Goal: Find specific page/section: Find specific page/section

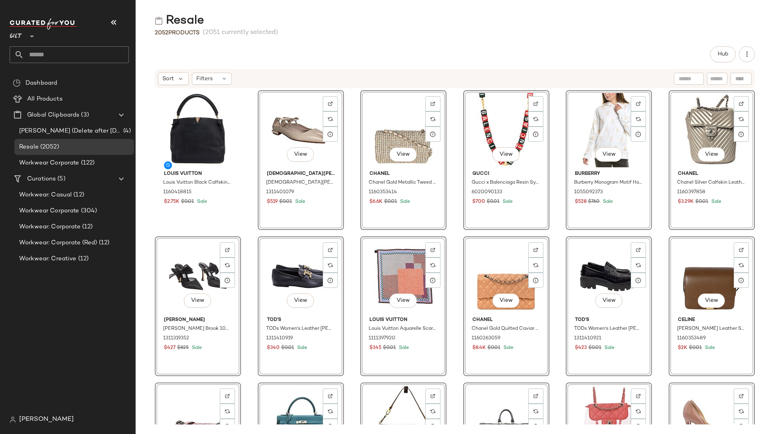
click at [263, 48] on div "Hub" at bounding box center [455, 54] width 600 height 16
click at [265, 55] on div "Hub" at bounding box center [455, 54] width 600 height 16
click at [348, 62] on div "Hub" at bounding box center [455, 54] width 600 height 16
click at [340, 59] on div "Hub" at bounding box center [455, 54] width 600 height 16
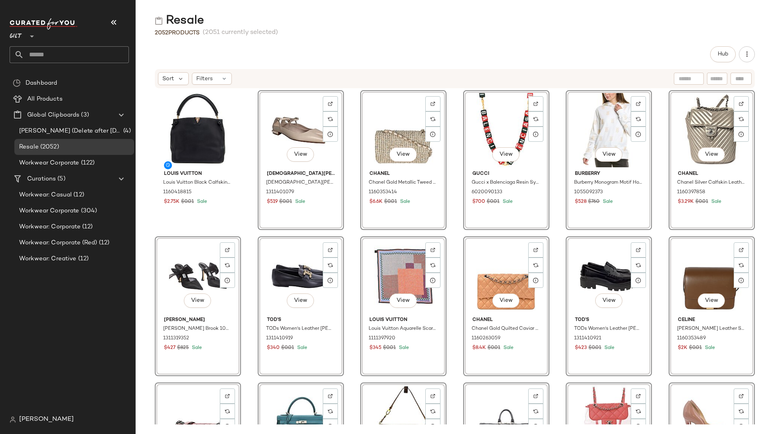
click at [377, 26] on div "Resale" at bounding box center [455, 21] width 638 height 16
click at [338, 45] on div "Resale 2052 Products (2051 currently selected) Hub Sort Filters Louis Vuitton L…" at bounding box center [455, 223] width 638 height 421
click at [727, 53] on span "Hub" at bounding box center [722, 54] width 11 height 6
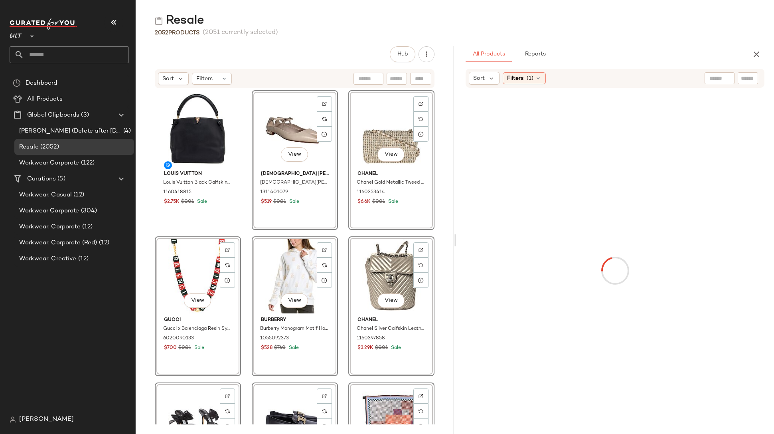
click at [604, 56] on div "All Products Reports" at bounding box center [602, 54] width 273 height 16
click at [530, 77] on span "(1)" at bounding box center [530, 78] width 7 height 8
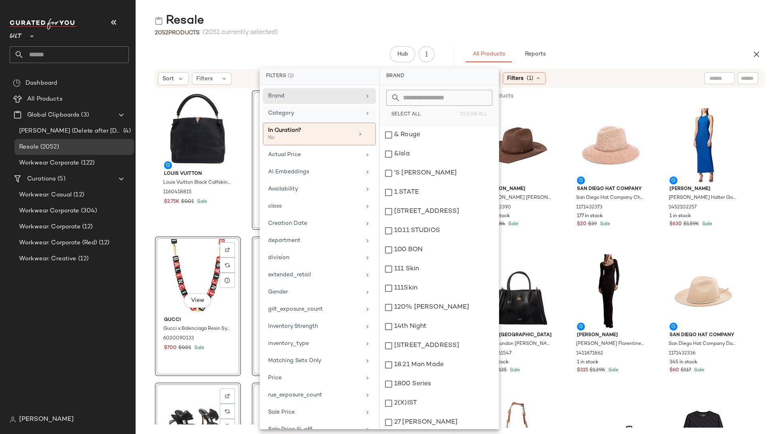
click at [277, 111] on div "Category" at bounding box center [314, 113] width 93 height 8
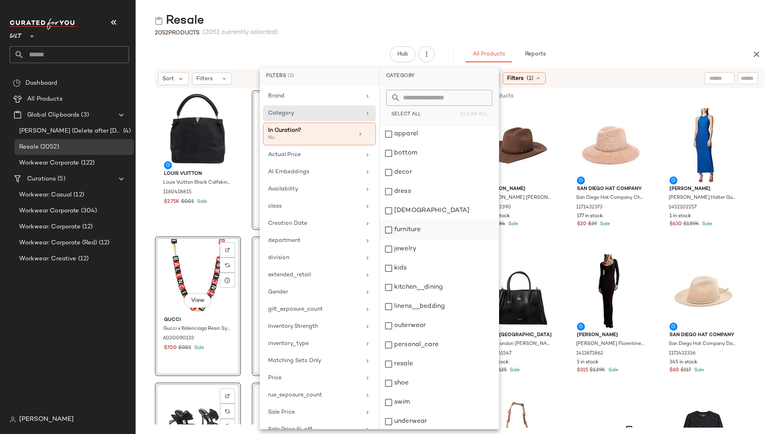
scroll to position [21, 0]
click at [405, 361] on div "resale" at bounding box center [439, 362] width 119 height 19
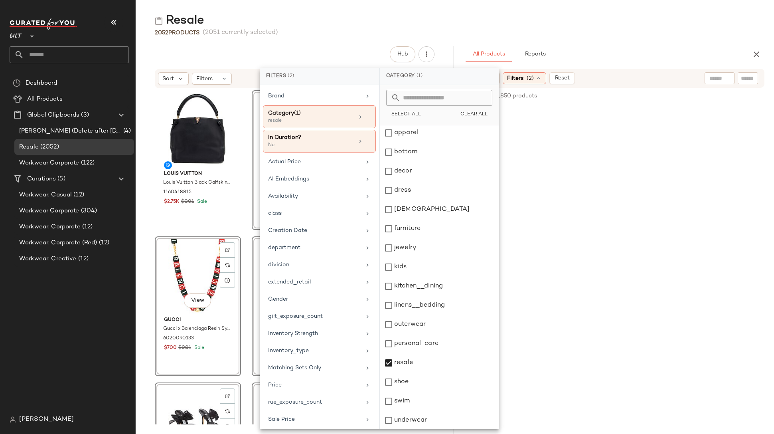
click at [614, 24] on div "Resale" at bounding box center [455, 21] width 638 height 16
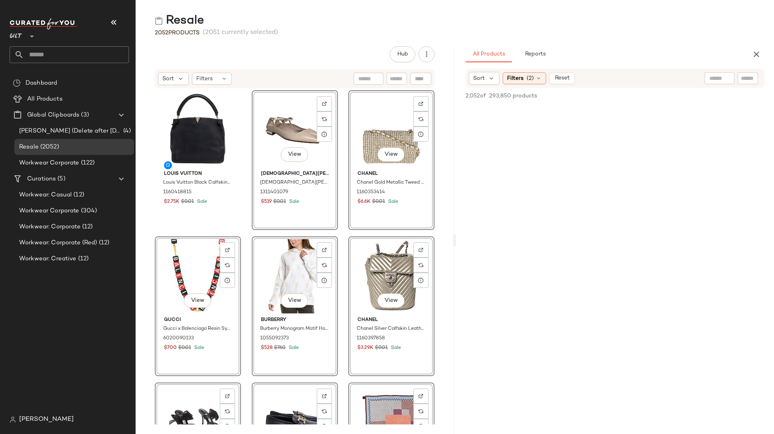
click at [585, 100] on div "2,052 of 293,850 products • 0 selected Add to Top Add to Bottom Deselect All" at bounding box center [615, 97] width 318 height 18
click at [256, 61] on div "Hub" at bounding box center [295, 54] width 280 height 16
click at [287, 64] on div "Hub Sort Filters Louis Vuitton Louis Vuitton Black Calfskin Tournon Hobo (Authe…" at bounding box center [295, 239] width 318 height 387
click at [324, 62] on div "Hub Sort Filters Louis Vuitton Louis Vuitton Black Calfskin Tournon Hobo (Authe…" at bounding box center [295, 239] width 318 height 387
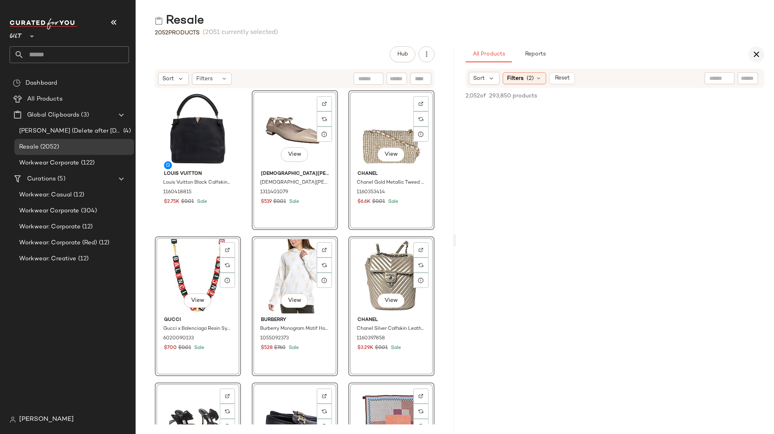
click at [758, 54] on icon "button" at bounding box center [757, 54] width 10 height 10
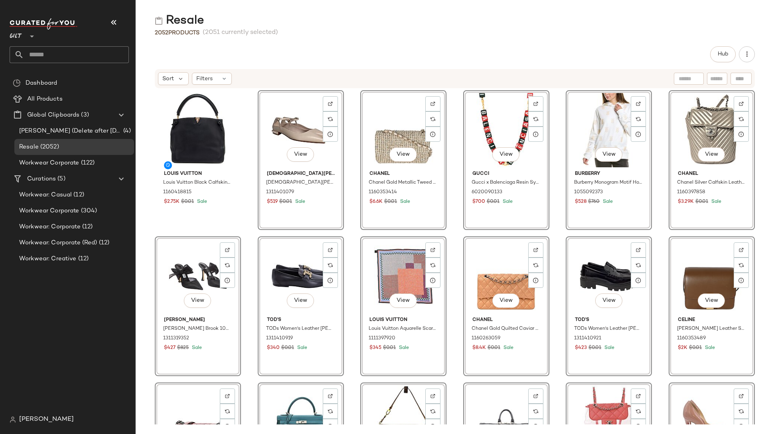
click at [407, 43] on div "Resale 2052 Products (2051 currently selected) Hub Sort Filters Louis Vuitton L…" at bounding box center [455, 223] width 638 height 421
click at [339, 45] on div "Resale 2052 Products (2051 currently selected) Hub Sort Filters Louis Vuitton L…" at bounding box center [455, 223] width 638 height 421
click at [32, 146] on span "Resale" at bounding box center [29, 146] width 20 height 9
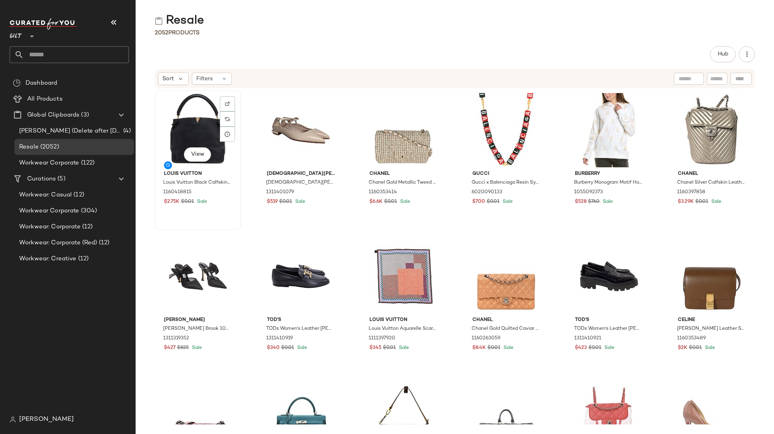
click at [234, 154] on div "View" at bounding box center [198, 130] width 81 height 74
click at [199, 156] on span "View" at bounding box center [198, 154] width 14 height 6
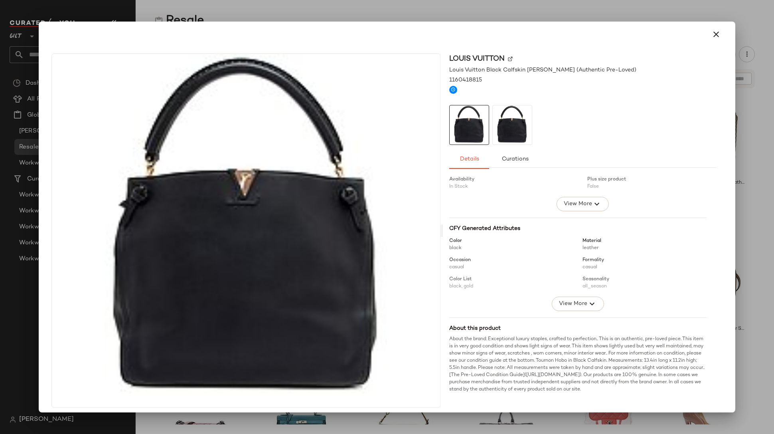
scroll to position [5, 0]
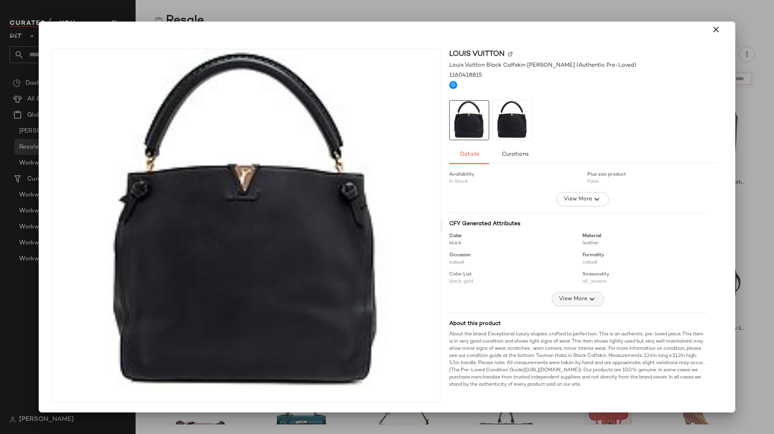
click at [587, 296] on icon "button" at bounding box center [592, 299] width 10 height 10
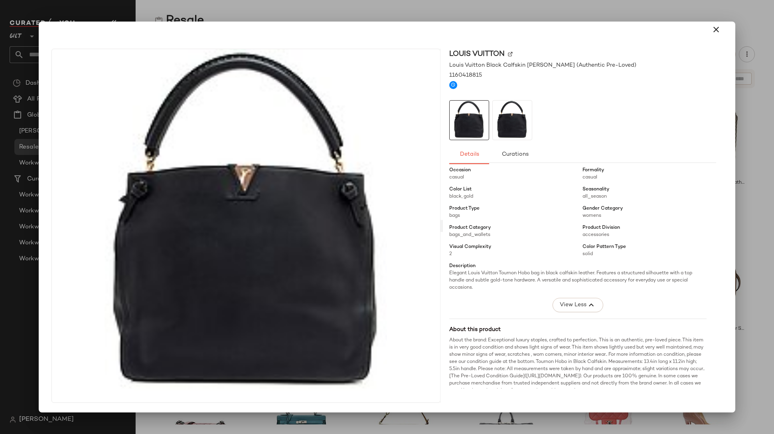
scroll to position [137, 0]
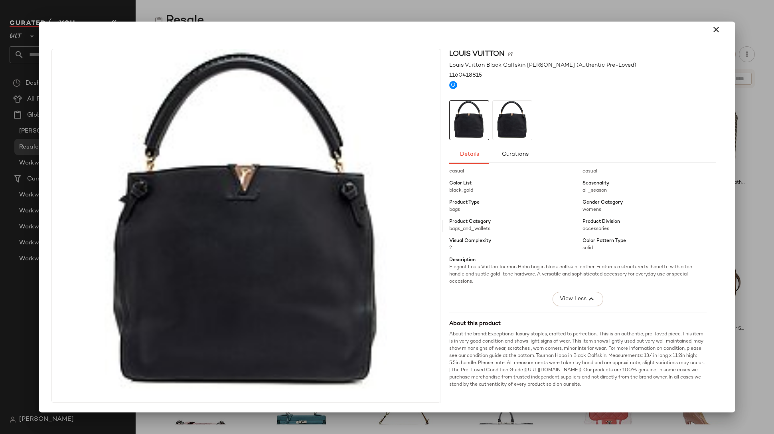
drag, startPoint x: 595, startPoint y: 387, endPoint x: 554, endPoint y: 385, distance: 40.3
click at [554, 385] on div "About the brand: Exceptional luxury staples, crafted to perfection.. This is an…" at bounding box center [577, 359] width 257 height 57
click at [588, 385] on div "About the brand: Exceptional luxury staples, crafted to perfection.. This is an…" at bounding box center [577, 359] width 257 height 57
drag, startPoint x: 559, startPoint y: 363, endPoint x: 620, endPoint y: 361, distance: 61.1
click at [620, 361] on div "About the brand: Exceptional luxury staples, crafted to perfection.. This is an…" at bounding box center [577, 359] width 257 height 57
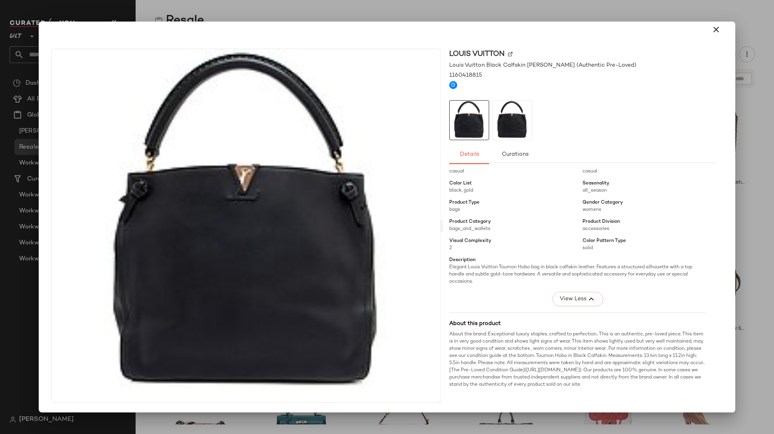
click at [609, 381] on div "About the brand: Exceptional luxury staples, crafted to perfection.. This is an…" at bounding box center [577, 359] width 257 height 57
click at [591, 383] on div "About the brand: Exceptional luxury staples, crafted to perfection.. This is an…" at bounding box center [577, 359] width 257 height 57
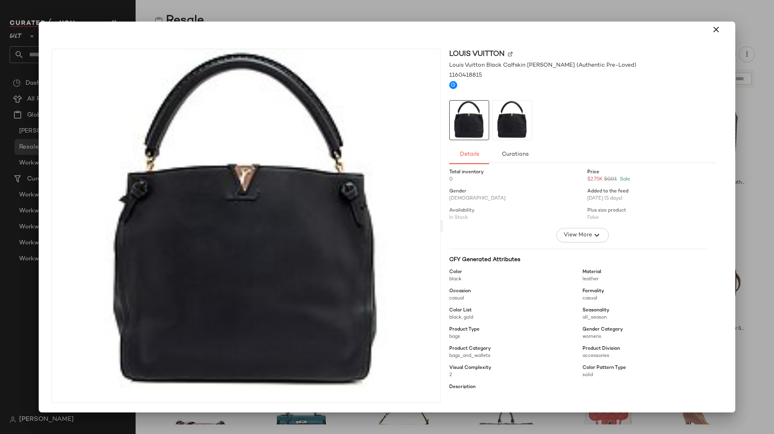
scroll to position [0, 0]
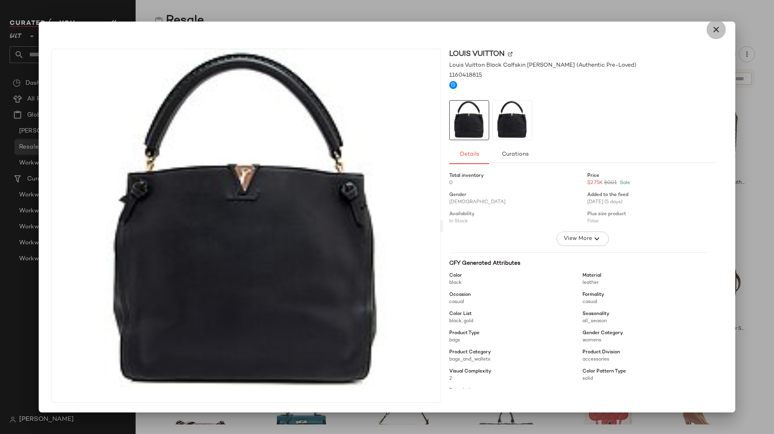
click at [711, 30] on icon "button" at bounding box center [716, 30] width 10 height 10
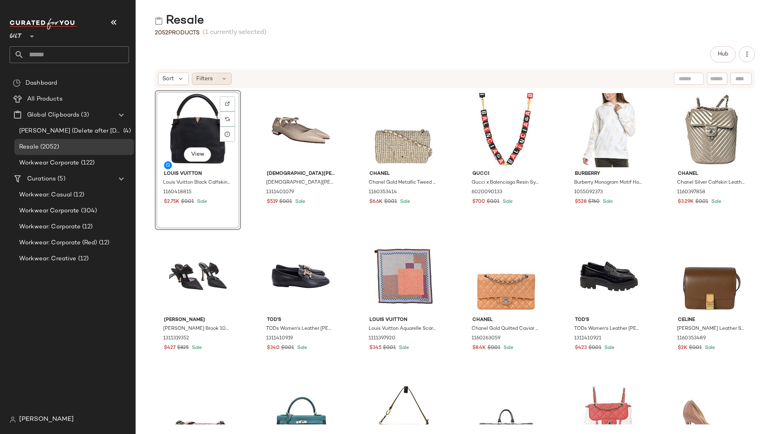
click at [214, 79] on div "Filters" at bounding box center [212, 79] width 40 height 12
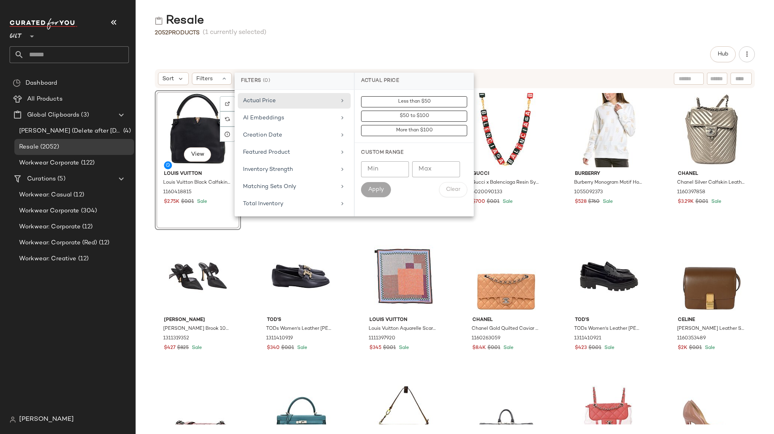
click at [326, 48] on div "Hub" at bounding box center [455, 54] width 600 height 16
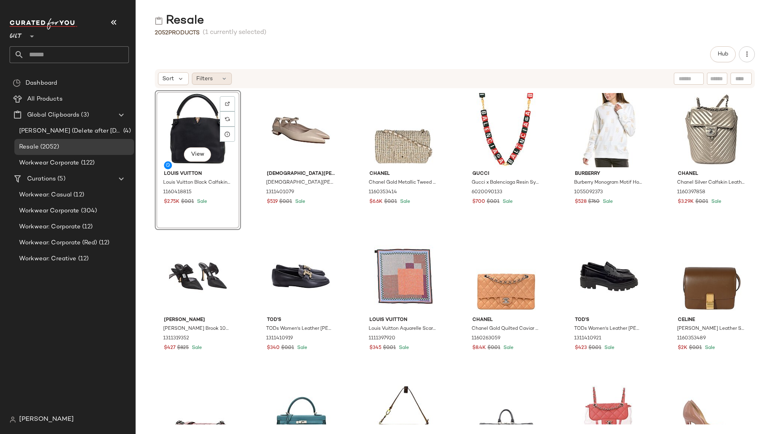
click at [227, 74] on div "Filters" at bounding box center [212, 79] width 40 height 12
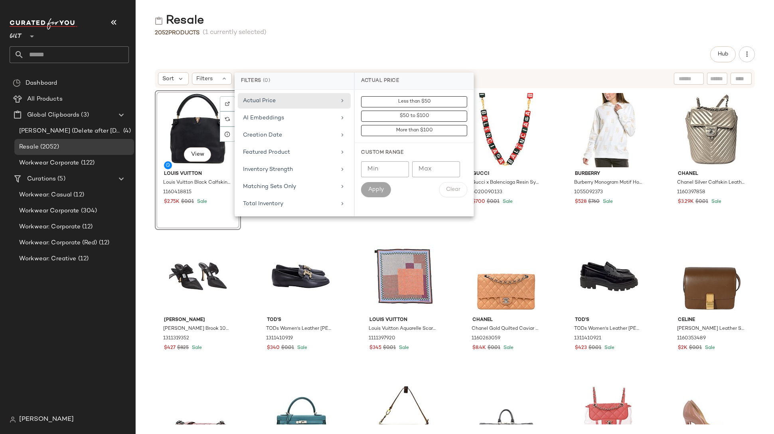
click at [269, 51] on div "Hub" at bounding box center [455, 54] width 600 height 16
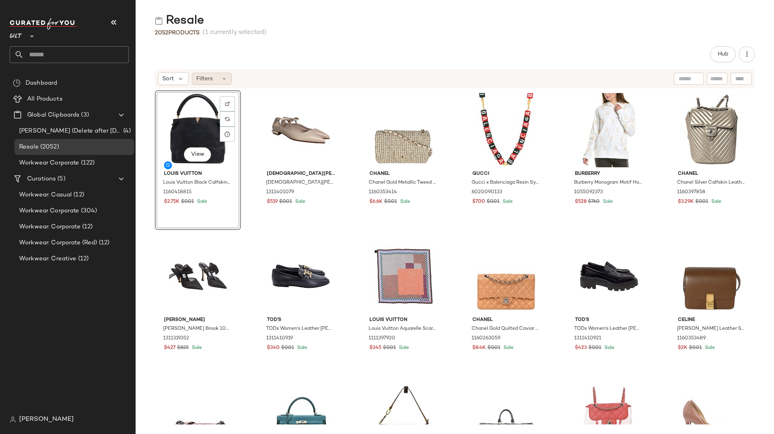
click at [221, 80] on icon at bounding box center [224, 78] width 6 height 6
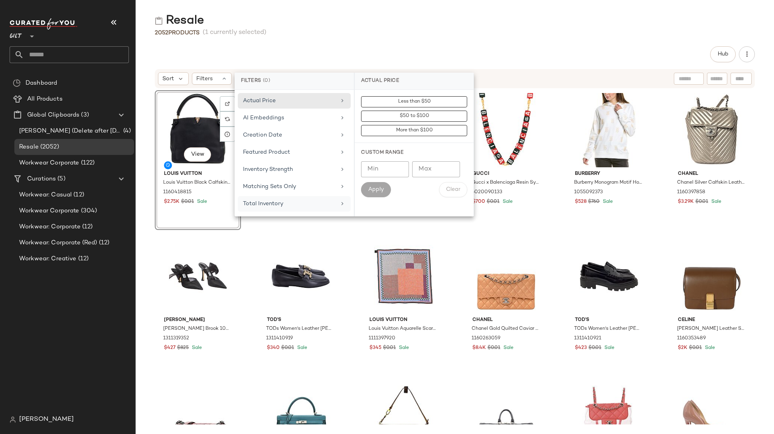
click at [267, 204] on div "Total Inventory" at bounding box center [289, 204] width 93 height 8
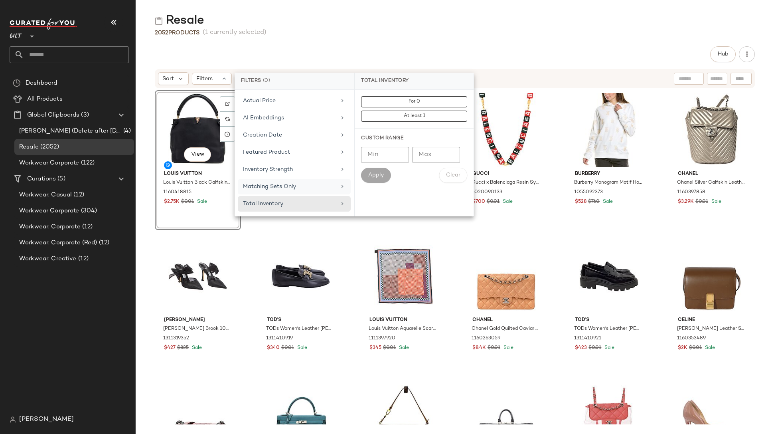
click at [269, 186] on div "Matching Sets Only" at bounding box center [289, 186] width 93 height 8
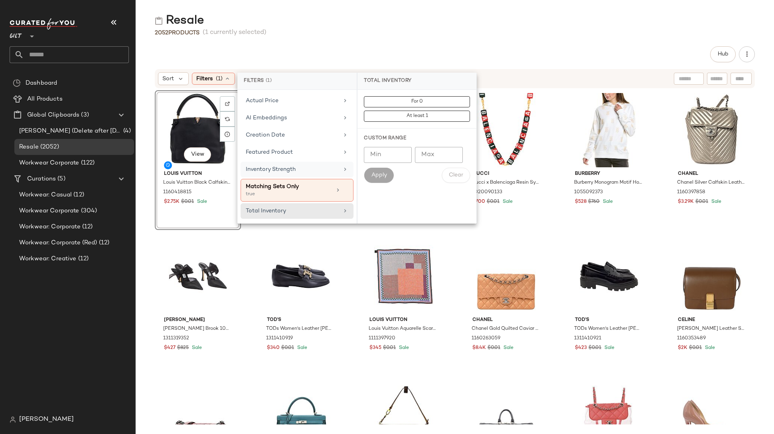
click at [270, 163] on div "Inventory Strength" at bounding box center [297, 170] width 113 height 16
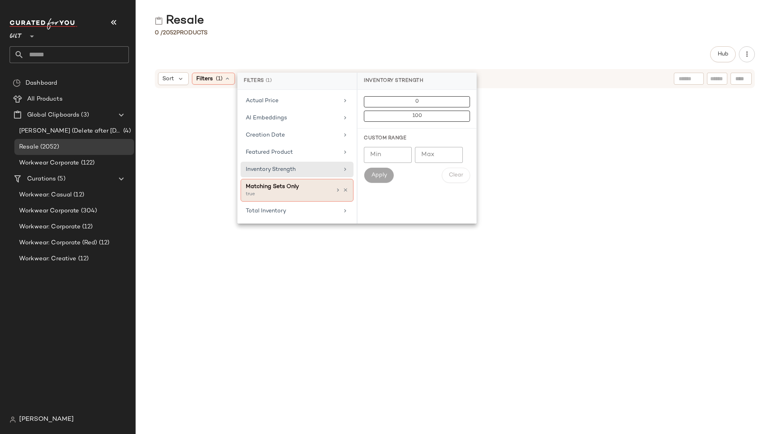
click at [273, 189] on div "Matching Sets Only" at bounding box center [289, 186] width 86 height 8
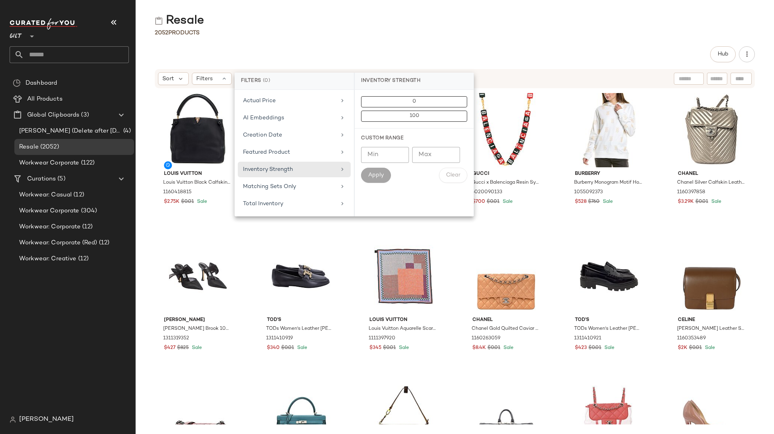
click at [243, 38] on div "Resale 2052 Products Hub Sort Filters Louis Vuitton Louis Vuitton Black Calfski…" at bounding box center [455, 223] width 638 height 421
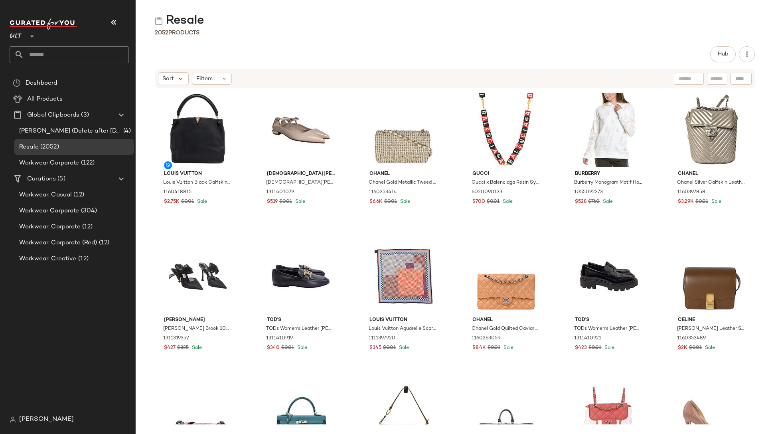
click at [302, 44] on div "Resale 2052 Products Hub Sort Filters Louis Vuitton Louis Vuitton Black Calfski…" at bounding box center [455, 223] width 638 height 421
click at [44, 149] on span "(2052)" at bounding box center [49, 146] width 20 height 9
click at [319, 24] on div "Resale" at bounding box center [455, 21] width 638 height 16
click at [197, 80] on span "Filters" at bounding box center [204, 79] width 16 height 8
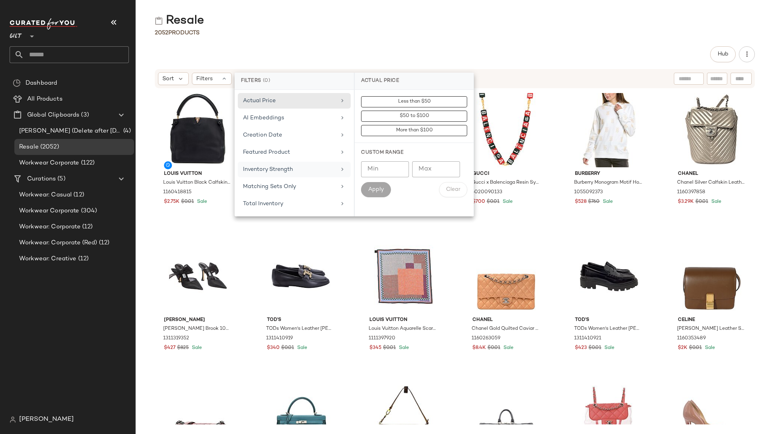
click at [283, 166] on div "Inventory Strength" at bounding box center [289, 169] width 93 height 8
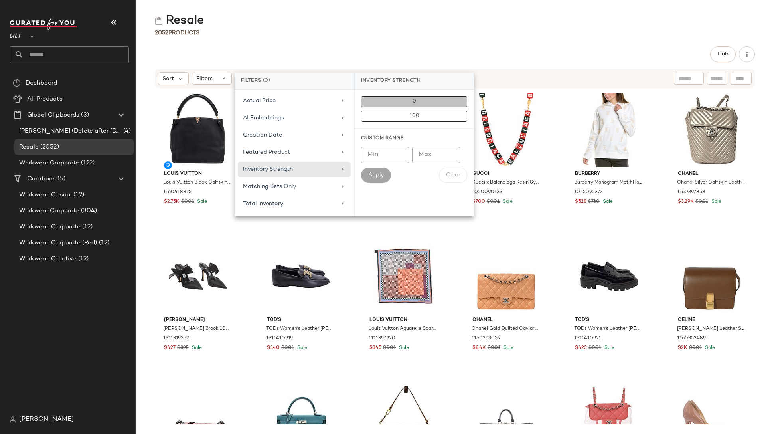
click at [409, 102] on button "0" at bounding box center [414, 101] width 106 height 11
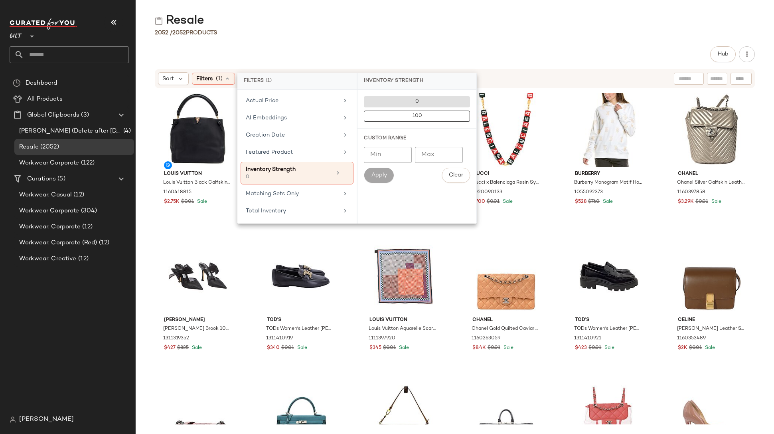
click at [377, 173] on div "Apply" at bounding box center [379, 175] width 30 height 15
click at [378, 176] on div "Apply" at bounding box center [379, 175] width 30 height 15
click at [430, 182] on div "Apply Clear" at bounding box center [417, 175] width 106 height 15
click at [433, 67] on div "Hub Sort Filters (1) Reset Louis Vuitton Louis Vuitton Black Calfskin Tournon H…" at bounding box center [455, 239] width 638 height 387
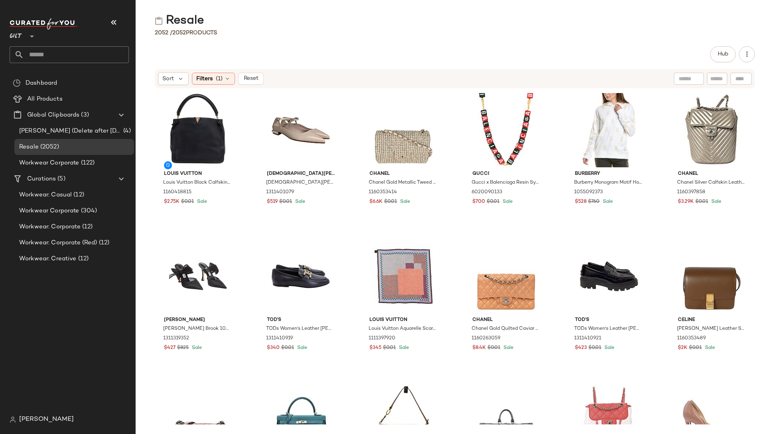
click at [447, 59] on div "Hub" at bounding box center [455, 54] width 600 height 16
click at [352, 59] on div "Hub" at bounding box center [455, 54] width 600 height 16
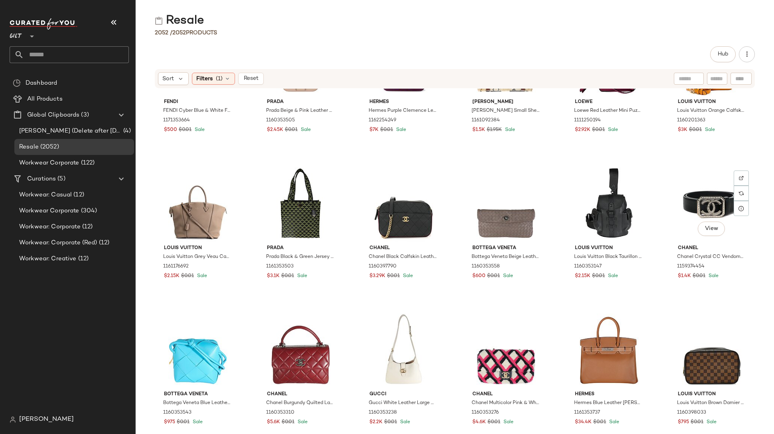
scroll to position [916, 0]
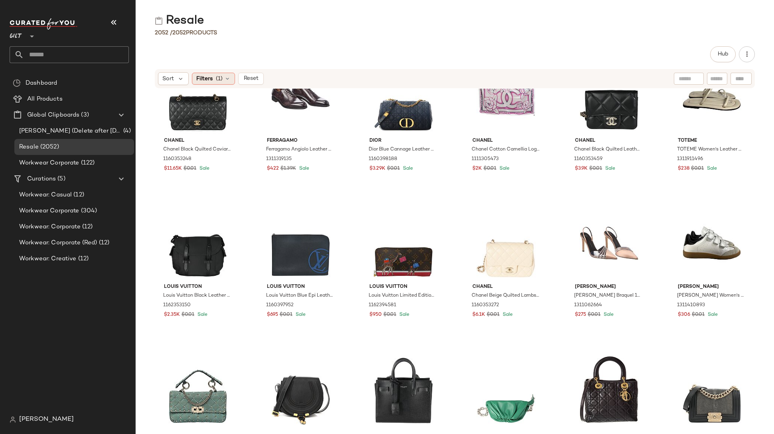
click at [200, 79] on span "Filters" at bounding box center [204, 79] width 16 height 8
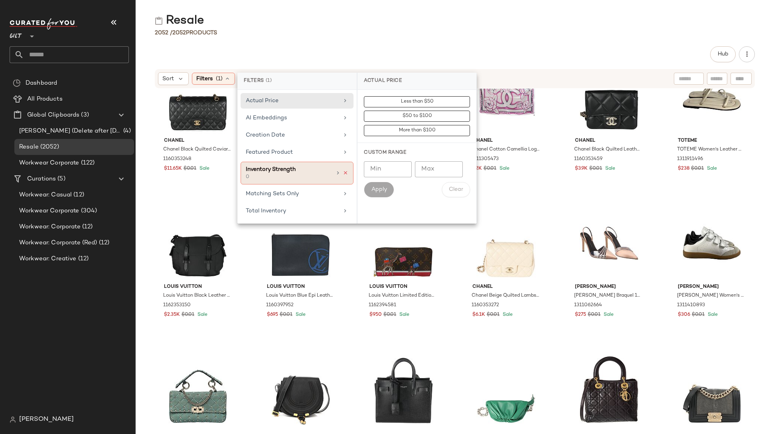
click at [346, 173] on icon at bounding box center [346, 173] width 6 height 6
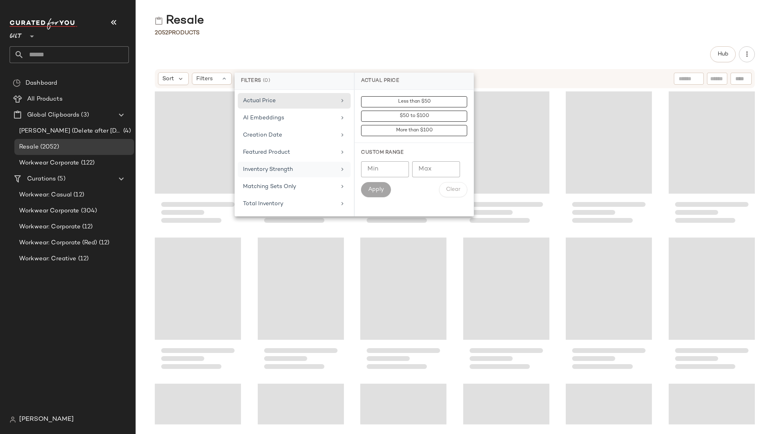
click at [270, 171] on div "Inventory Strength" at bounding box center [289, 169] width 93 height 8
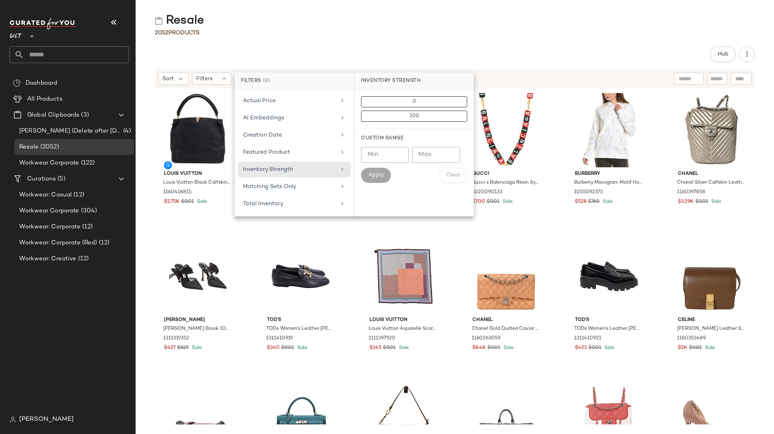
click at [393, 155] on input "Min" at bounding box center [385, 155] width 48 height 16
type input "*"
click at [378, 174] on span "Apply" at bounding box center [376, 175] width 16 height 6
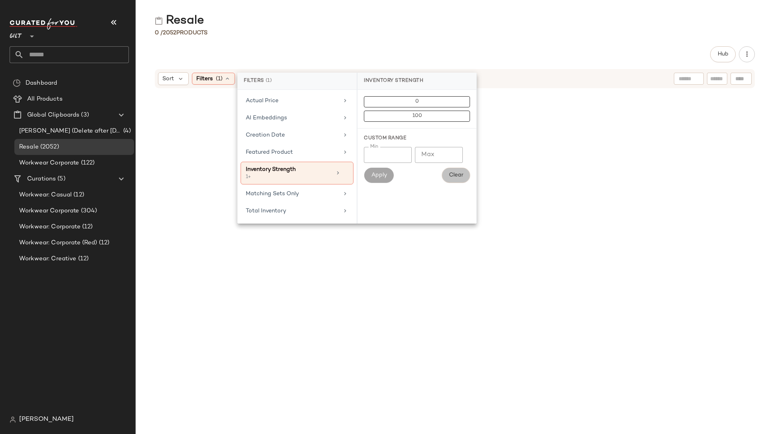
click at [458, 176] on span "Clear" at bounding box center [455, 175] width 15 height 6
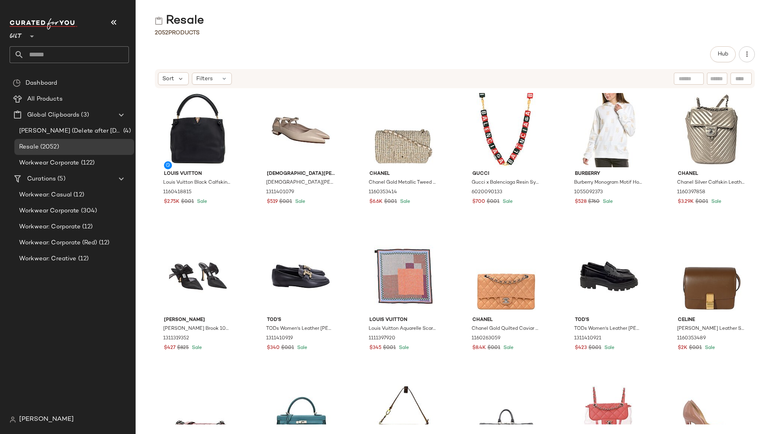
click at [358, 27] on div "Resale" at bounding box center [455, 21] width 638 height 16
click at [288, 46] on div "Hub" at bounding box center [455, 54] width 600 height 16
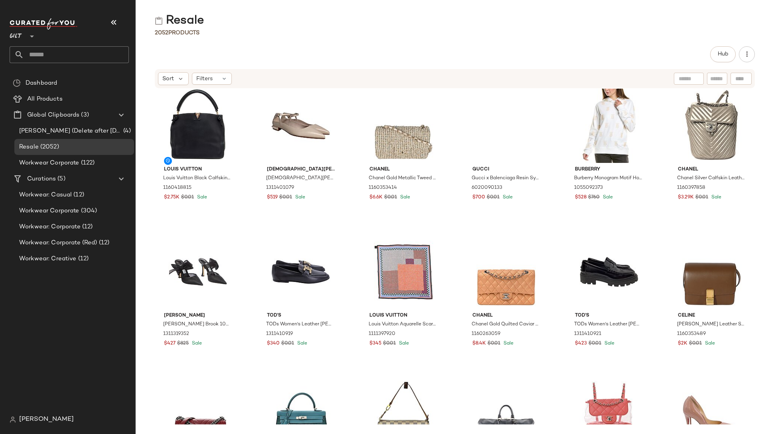
scroll to position [0, 0]
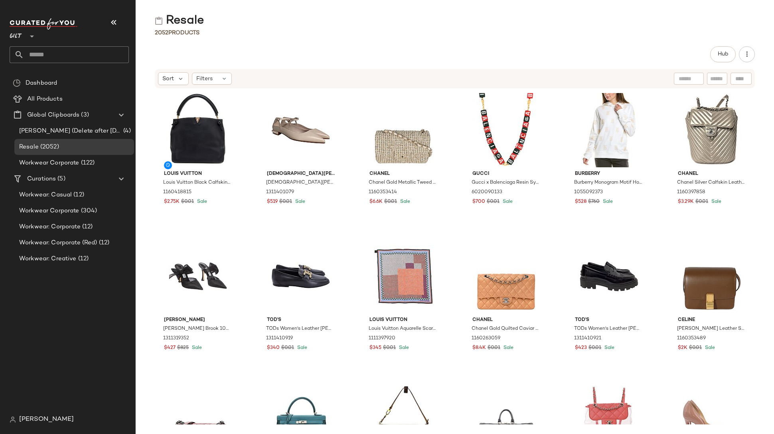
click at [315, 49] on div "Hub" at bounding box center [455, 54] width 600 height 16
click at [282, 33] on div "2052 Products" at bounding box center [455, 33] width 638 height 8
click at [295, 59] on div "Hub" at bounding box center [455, 54] width 600 height 16
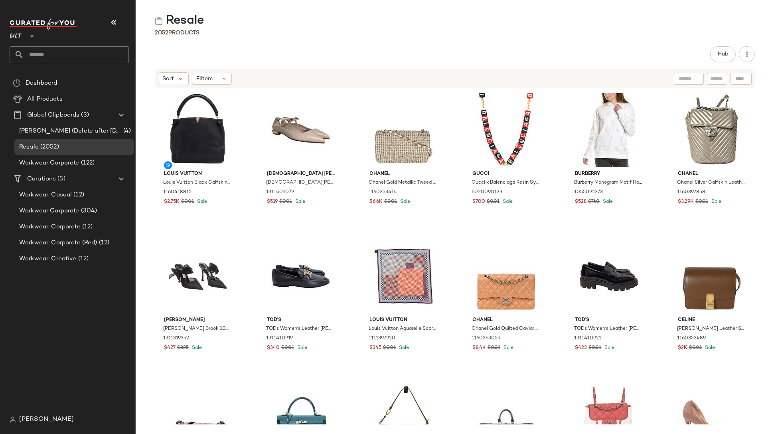
click at [295, 59] on div "Hub" at bounding box center [455, 54] width 600 height 16
click at [212, 79] on div "Filters" at bounding box center [212, 79] width 40 height 12
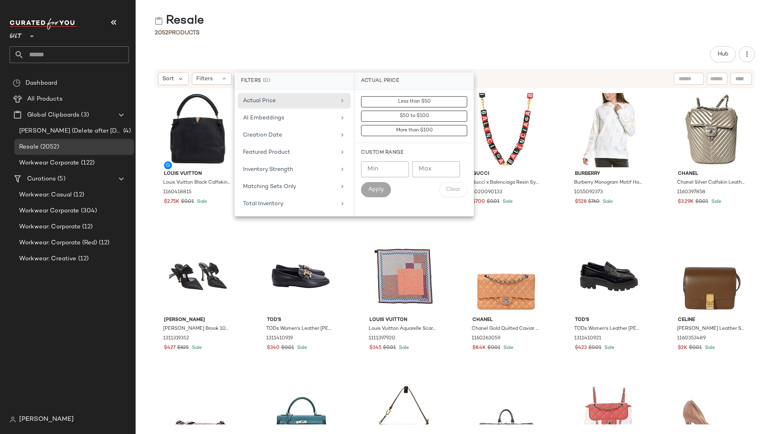
click at [292, 54] on div "Hub" at bounding box center [455, 54] width 600 height 16
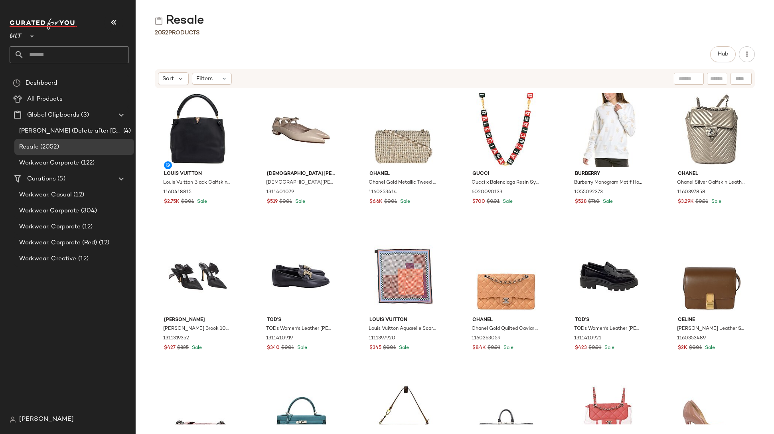
click at [569, 47] on div "Hub" at bounding box center [455, 54] width 600 height 16
click at [344, 41] on div "Resale 2052 Products Hub Sort Filters Louis Vuitton Louis Vuitton Black Calfski…" at bounding box center [455, 223] width 638 height 421
click at [248, 49] on div "Hub" at bounding box center [455, 54] width 600 height 16
